Goal: Task Accomplishment & Management: Use online tool/utility

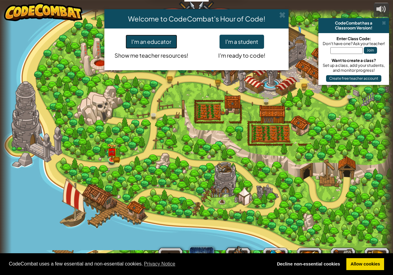
click at [167, 43] on button "I'm an educator" at bounding box center [152, 42] width 52 height 14
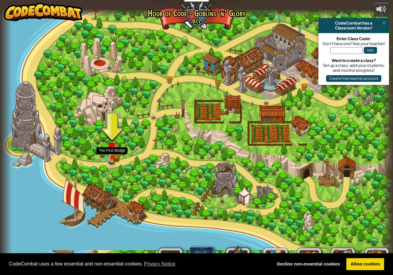
click at [108, 157] on img at bounding box center [112, 148] width 10 height 22
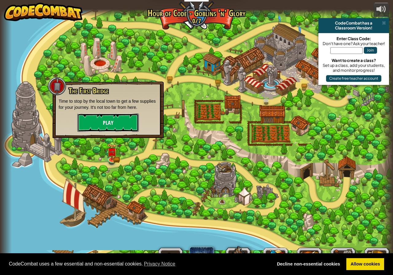
click at [94, 125] on button "Play" at bounding box center [107, 123] width 61 height 18
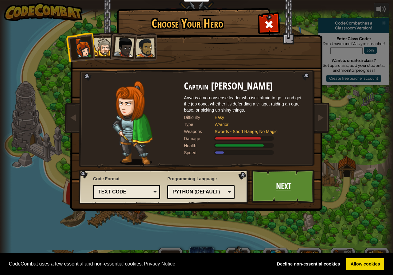
click at [266, 180] on link "Next" at bounding box center [283, 187] width 64 height 34
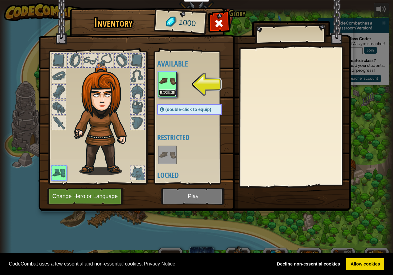
click at [173, 94] on button "Equip" at bounding box center [167, 93] width 17 height 6
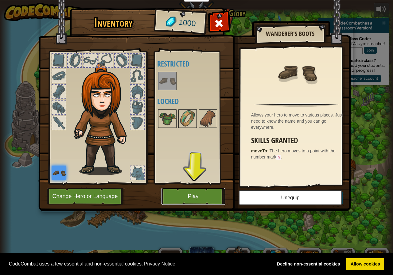
click at [195, 202] on button "Play" at bounding box center [193, 196] width 64 height 17
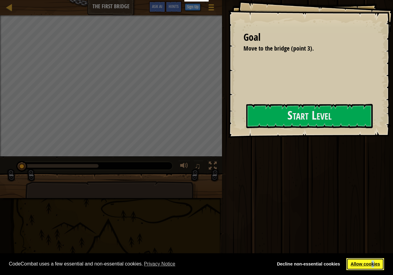
click at [372, 267] on link "Allow cookies" at bounding box center [365, 265] width 38 height 12
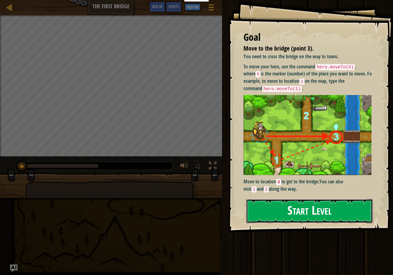
click at [297, 202] on button "Start Level" at bounding box center [309, 211] width 126 height 24
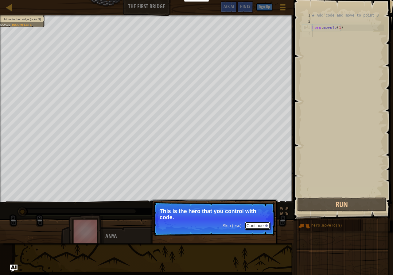
click at [263, 227] on button "Continue" at bounding box center [257, 226] width 25 height 8
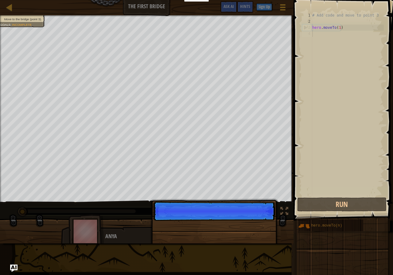
scroll to position [3, 0]
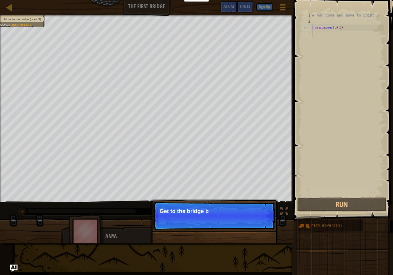
click at [263, 227] on p "Skip (esc) Continue Get to the bridge b" at bounding box center [214, 216] width 122 height 28
click at [263, 227] on p "Skip (esc) Continue Get to the bridge by going" at bounding box center [214, 216] width 122 height 28
click at [263, 227] on p "Skip (esc) Continue Get to the bridge by going to point 3 on" at bounding box center [214, 216] width 122 height 29
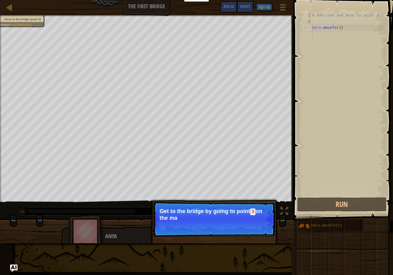
click at [263, 227] on p "Skip (esc) Continue Get to the bridge by going to point 3 on the ma" at bounding box center [214, 219] width 122 height 35
click at [263, 227] on button "Continue" at bounding box center [257, 227] width 25 height 8
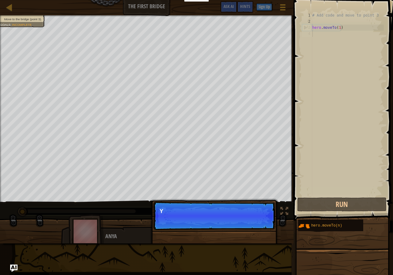
click at [263, 227] on div "Skip (esc) Continue Y" at bounding box center [214, 247] width 128 height 91
click at [262, 226] on p "Skip (esc) Continue You can" at bounding box center [214, 216] width 122 height 28
click at [262, 226] on p "Skip (esc) Continue You can use these met" at bounding box center [214, 216] width 122 height 28
click at [262, 226] on p "Skip (esc) Continue You can use these methods. R" at bounding box center [214, 216] width 122 height 28
click at [262, 226] on p "Skip (esc) Continue You can use these methods. Right n" at bounding box center [214, 216] width 122 height 28
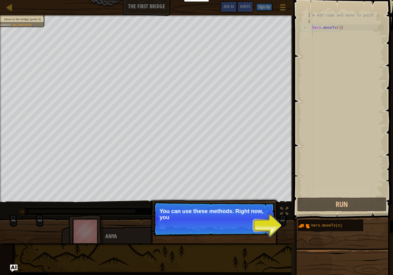
click at [262, 226] on p "Skip (esc) Continue You can use these methods. Right now, you" at bounding box center [214, 219] width 122 height 34
click at [262, 226] on p "Skip (esc) Continue You can use these methods. Right now, you only n" at bounding box center [214, 219] width 122 height 34
click at [262, 226] on p "Skip (esc) Continue You can use these methods. Right now, you only need mo" at bounding box center [214, 219] width 122 height 35
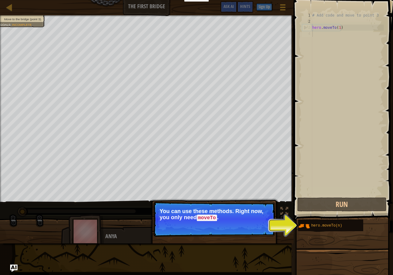
click at [262, 226] on button "Continue" at bounding box center [257, 227] width 25 height 8
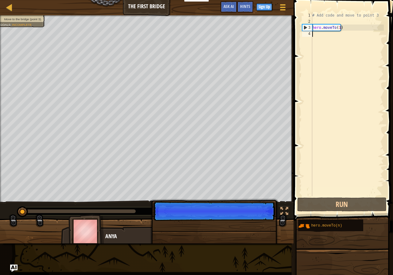
click at [262, 221] on p "Skip (esc) Continue" at bounding box center [214, 211] width 122 height 19
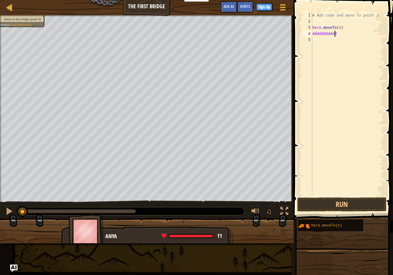
scroll to position [3, 2]
type textarea "dddddddddddd"
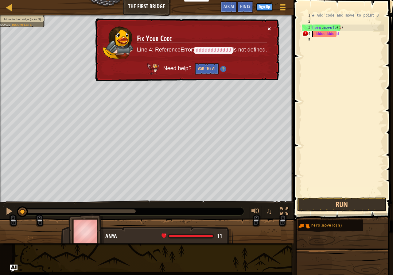
type textarea "dddddddddddd"
click at [268, 29] on button "×" at bounding box center [269, 28] width 4 height 6
